Goal: Transaction & Acquisition: Purchase product/service

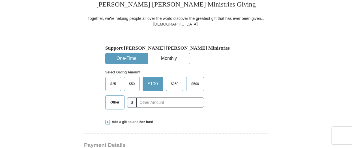
scroll to position [148, 0]
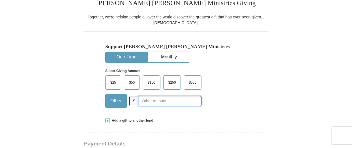
click at [142, 100] on input "text" at bounding box center [170, 101] width 63 height 10
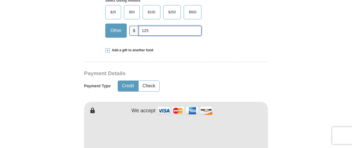
scroll to position [220, 0]
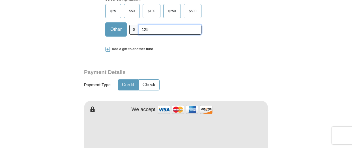
type input "125"
type input "[PERSON_NAME]"
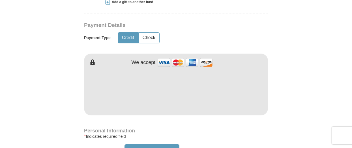
scroll to position [267, 0]
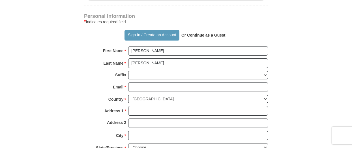
scroll to position [381, 0]
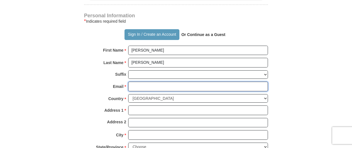
click at [153, 85] on input "Email *" at bounding box center [198, 86] width 140 height 10
type input "[EMAIL_ADDRESS][DOMAIN_NAME]"
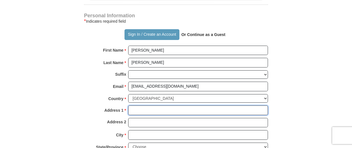
type input "[STREET_ADDRESS][PERSON_NAME]"
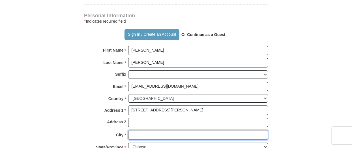
type input "[PERSON_NAME]"
select select "[GEOGRAPHIC_DATA]"
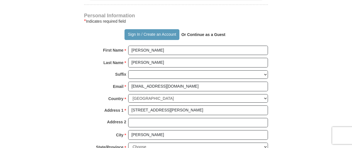
type input "76643"
type input "2548553991"
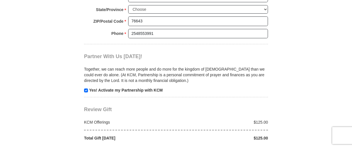
scroll to position [521, 0]
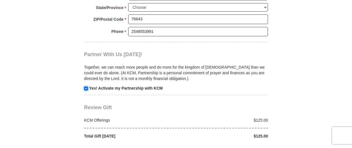
click at [86, 88] on input "checkbox" at bounding box center [86, 88] width 4 height 4
checkbox input "false"
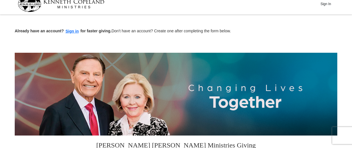
scroll to position [0, 0]
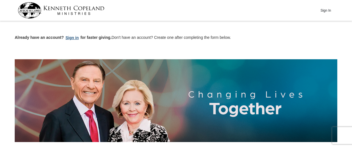
click at [70, 38] on button "Sign in" at bounding box center [72, 37] width 17 height 7
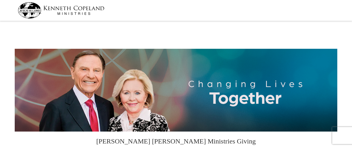
select select "[GEOGRAPHIC_DATA]"
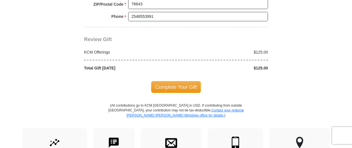
scroll to position [511, 0]
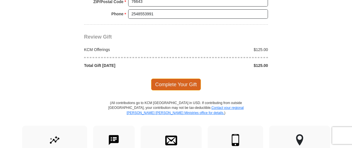
click at [178, 84] on span "Complete Your Gift" at bounding box center [176, 84] width 50 height 12
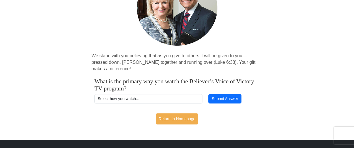
scroll to position [79, 0]
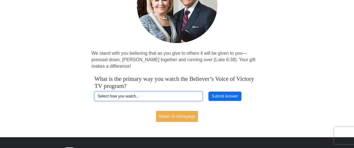
click at [192, 95] on select "Select how you watch... Daystar Morning Daystar Evening KCM.org GoVictory.com V…" at bounding box center [148, 96] width 108 height 10
select select "VICTORYCOM"
click at [94, 91] on select "Select how you watch... Daystar Morning Daystar Evening KCM.org GoVictory.com V…" at bounding box center [148, 96] width 108 height 10
